Goal: Navigation & Orientation: Find specific page/section

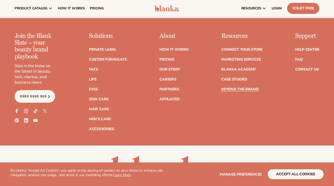
scroll to position [3304, 0]
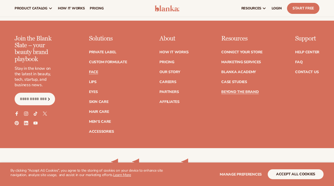
click at [94, 70] on link "Face" at bounding box center [93, 72] width 9 height 4
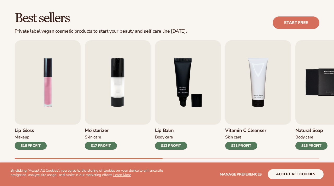
scroll to position [145, 0]
